Goal: Find specific page/section: Find specific page/section

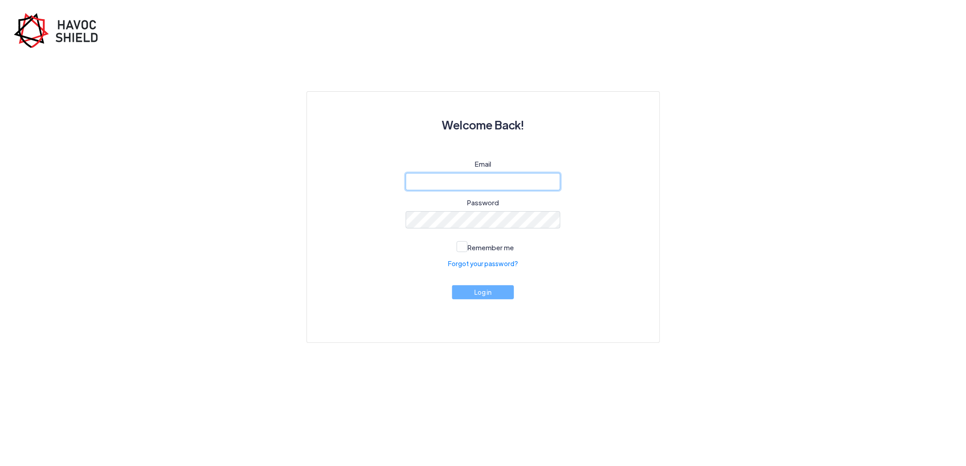
type input "[PERSON_NAME][EMAIL_ADDRESS][DOMAIN_NAME]"
click at [505, 292] on button "Log in" at bounding box center [483, 292] width 62 height 14
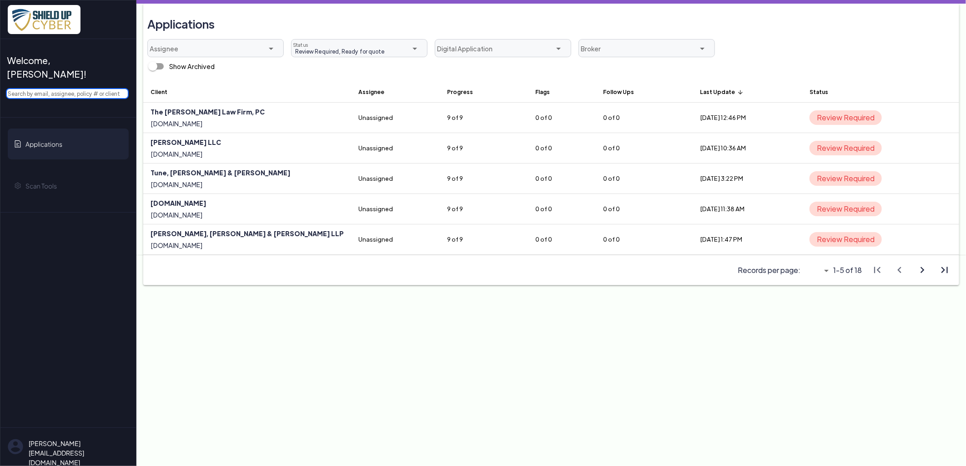
click at [96, 88] on input "text" at bounding box center [67, 93] width 123 height 11
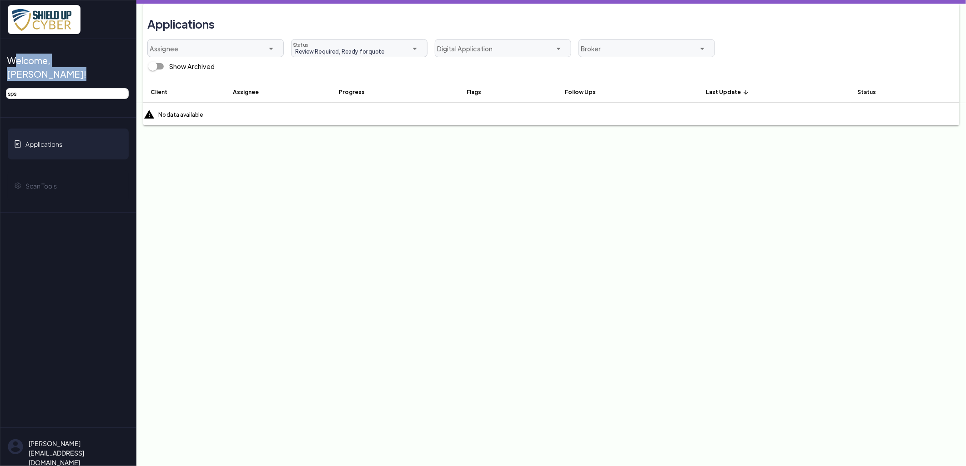
drag, startPoint x: 91, startPoint y: 85, endPoint x: 5, endPoint y: 76, distance: 86.8
click at [5, 76] on div "Welcome, [PERSON_NAME]! sps Applications Scan Tools [EMAIL_ADDRESS][DOMAIN_NAME…" at bounding box center [67, 126] width 135 height 174
click at [67, 88] on input "sps" at bounding box center [67, 93] width 123 height 11
type input "simo"
click at [334, 44] on div "Review Required, Ready for quote Review Required, Ready for quote Status" at bounding box center [352, 49] width 122 height 18
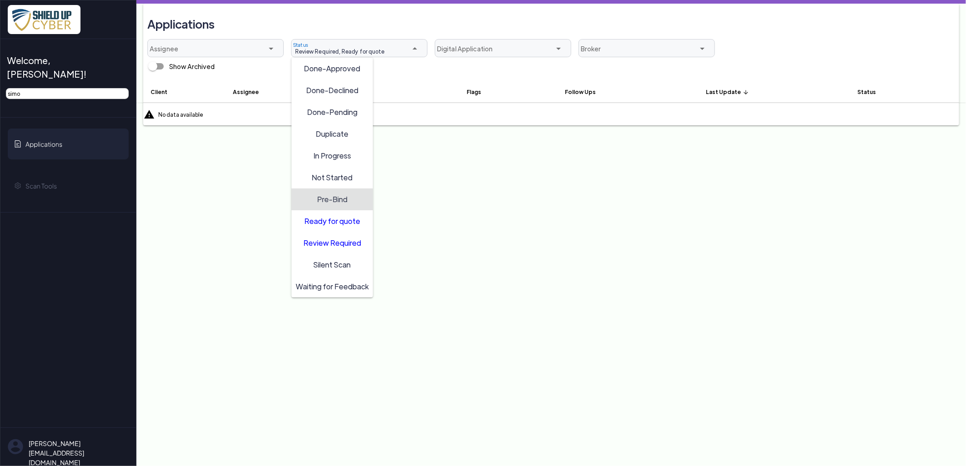
click at [334, 197] on span "Pre-Bind" at bounding box center [332, 199] width 30 height 10
click at [336, 216] on span "Ready for quote" at bounding box center [332, 221] width 56 height 10
click at [335, 251] on div "Review Required" at bounding box center [332, 243] width 95 height 22
type input "Pre-Bind"
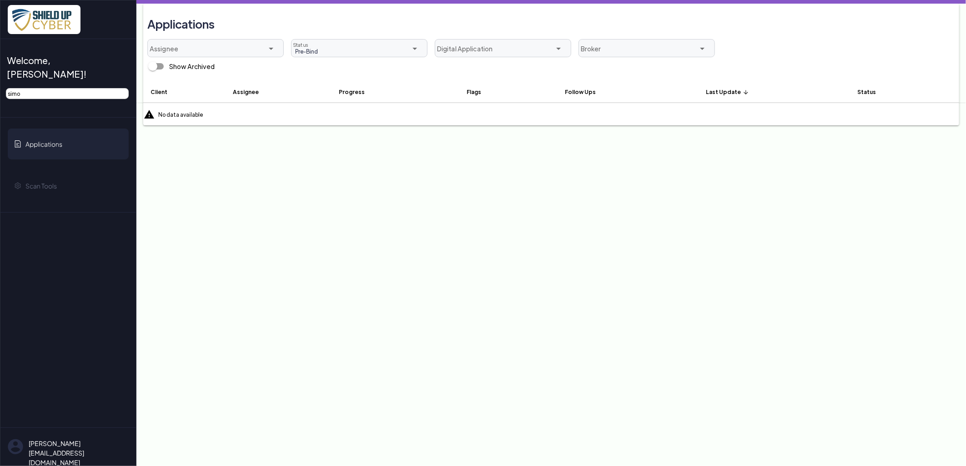
click at [264, 264] on main "Applications Assignee arrow_drop_down Pre-Bind Pre-Bind Status arrow_drop_down …" at bounding box center [550, 233] width 829 height 466
